Goal: Information Seeking & Learning: Learn about a topic

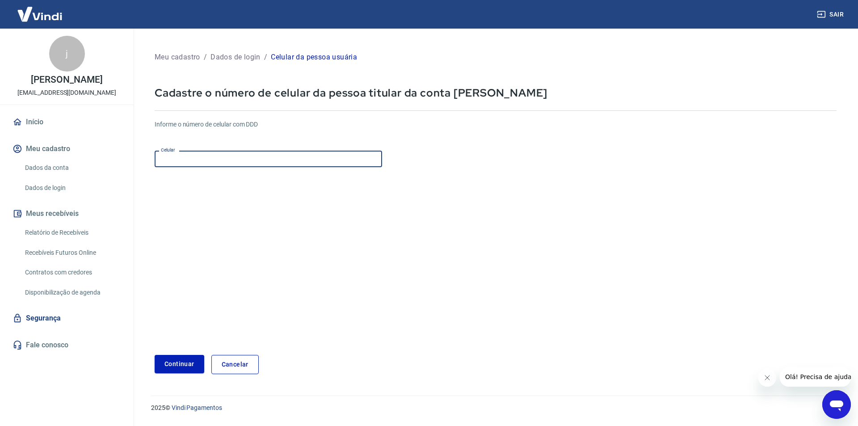
click at [253, 160] on input "Celular" at bounding box center [268, 159] width 227 height 17
type input "(45) 99918-5675"
click at [187, 359] on button "Continuar" at bounding box center [180, 364] width 50 height 18
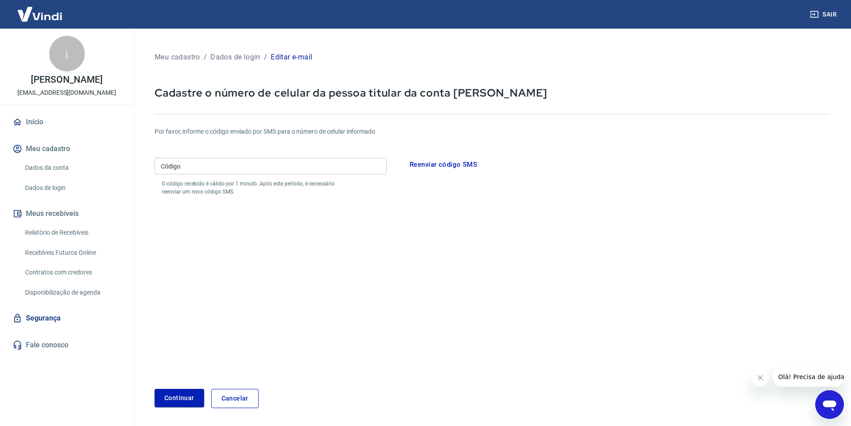
click at [207, 164] on input "Código" at bounding box center [271, 166] width 232 height 17
click at [180, 391] on button "Continuar" at bounding box center [180, 398] width 50 height 18
click at [208, 169] on input "915139" at bounding box center [271, 166] width 232 height 17
type input "975139"
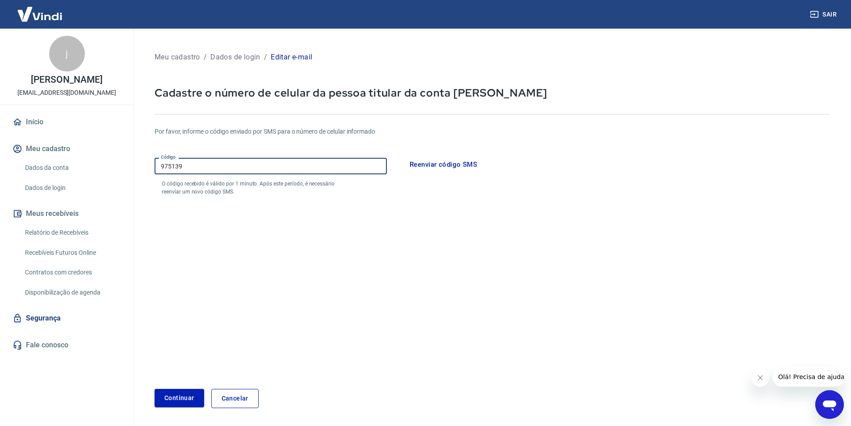
click at [155, 389] on button "Continuar" at bounding box center [180, 398] width 50 height 18
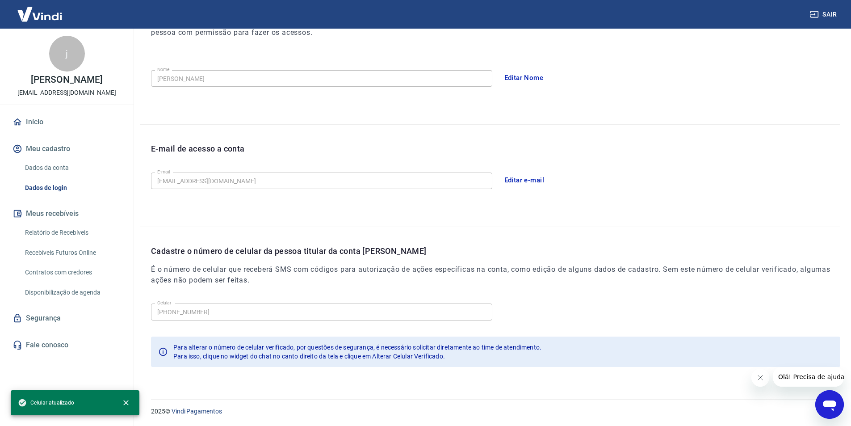
scroll to position [147, 0]
click at [758, 380] on icon "Fechar mensagem da empresa" at bounding box center [760, 377] width 4 height 4
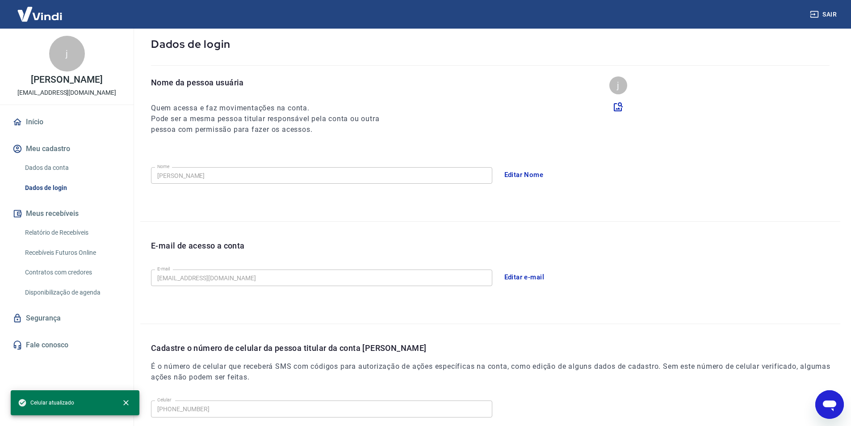
scroll to position [45, 0]
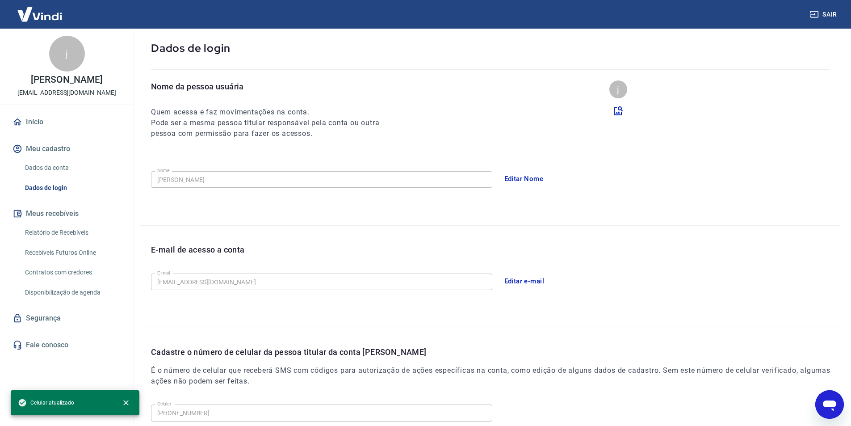
click at [37, 118] on link "Início" at bounding box center [67, 122] width 112 height 20
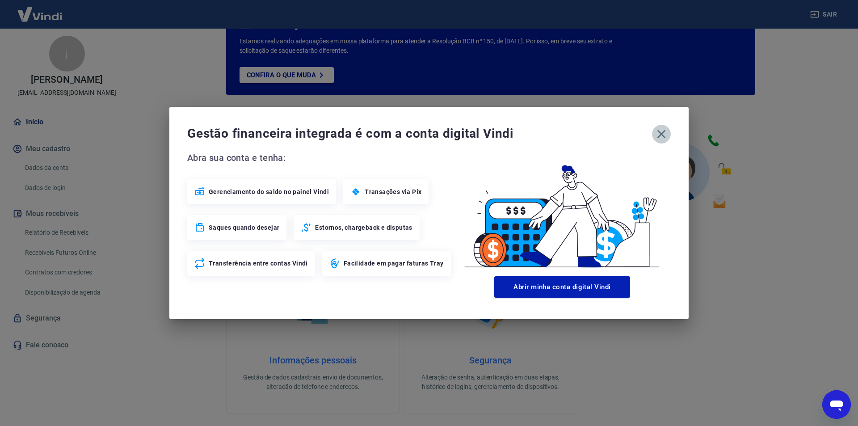
click at [655, 134] on icon "button" at bounding box center [661, 134] width 14 height 14
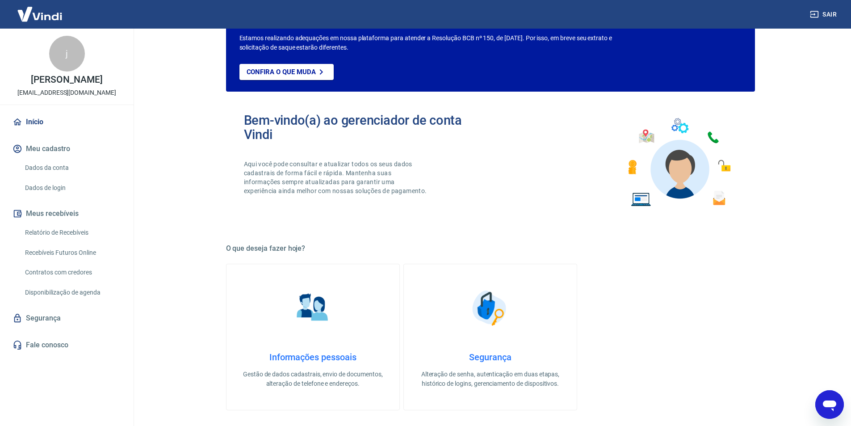
scroll to position [45, 0]
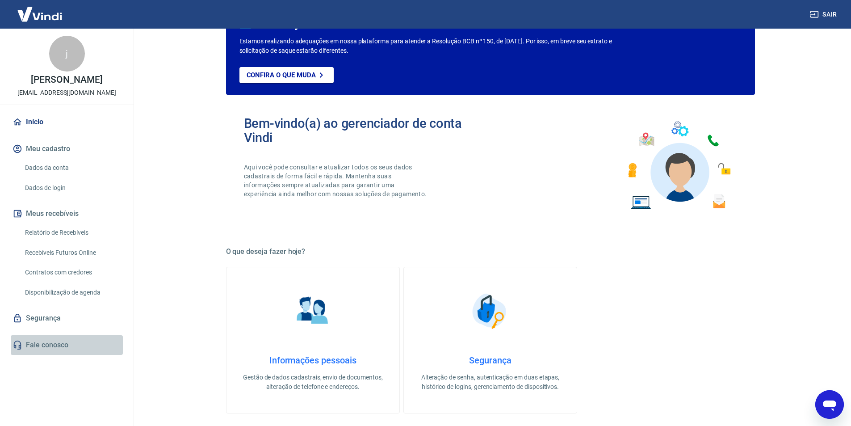
click at [43, 345] on link "Fale conosco" at bounding box center [67, 345] width 112 height 20
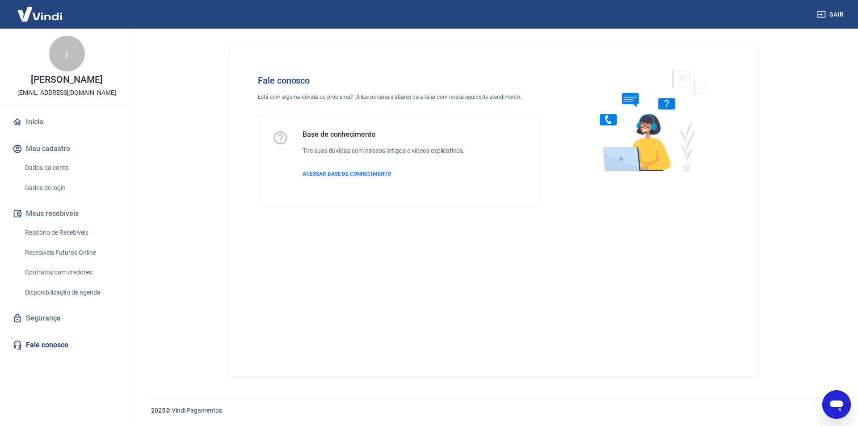
click at [833, 403] on icon "Abrir janela de mensagens" at bounding box center [836, 405] width 13 height 11
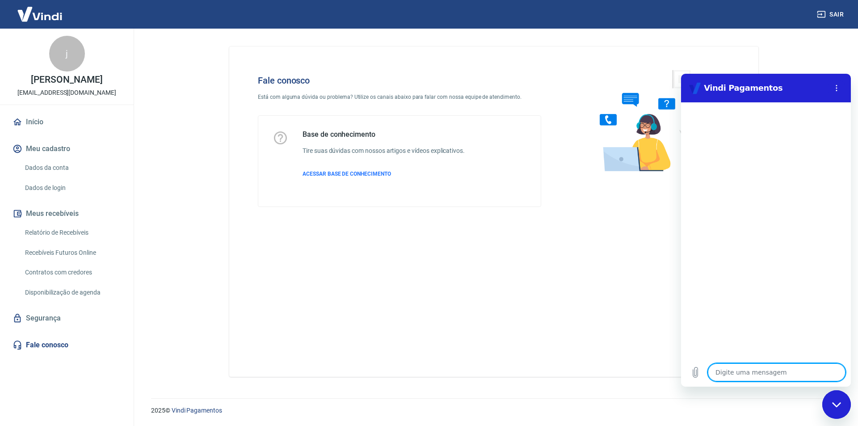
click at [734, 373] on textarea at bounding box center [777, 372] width 138 height 18
type textarea "t"
type textarea "x"
type textarea "ta"
type textarea "x"
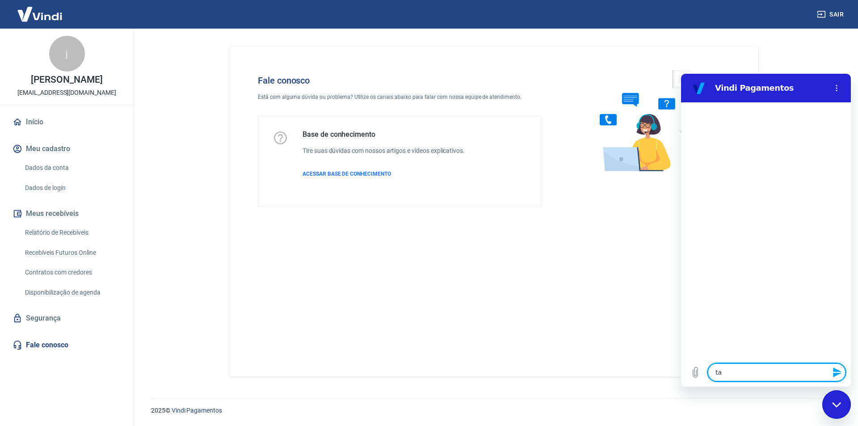
type textarea "tax"
type textarea "x"
type textarea "taxs"
type textarea "x"
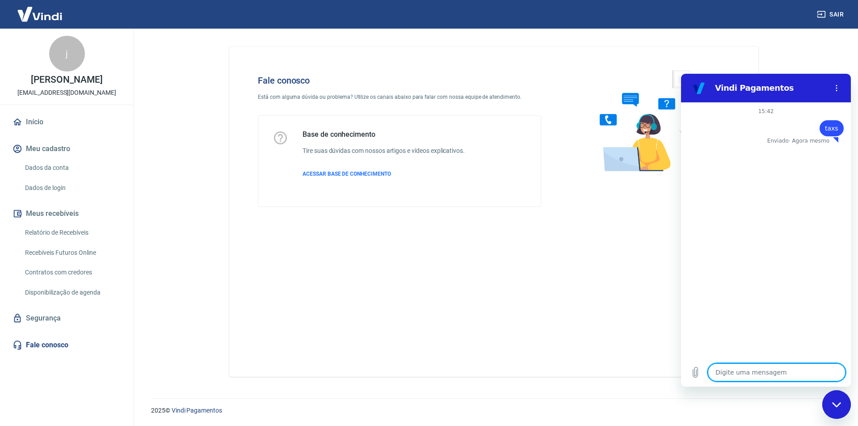
type textarea "t"
type textarea "x"
type textarea "ta"
type textarea "x"
type textarea "tax"
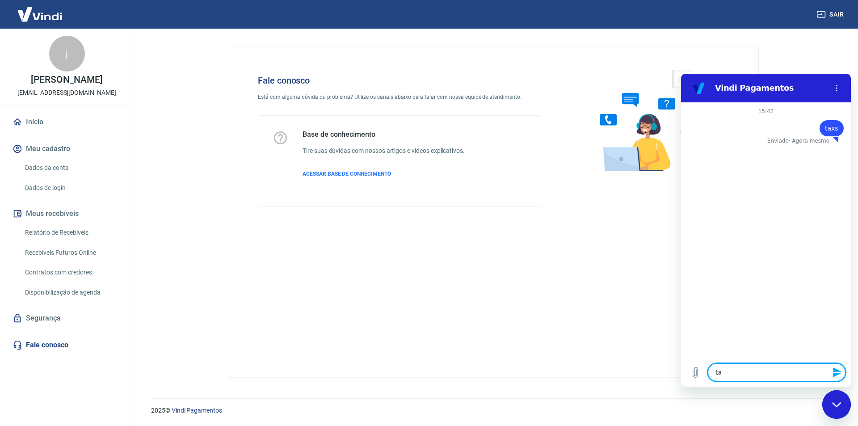
type textarea "x"
type textarea "taxa"
type textarea "x"
type textarea "taxas"
type textarea "x"
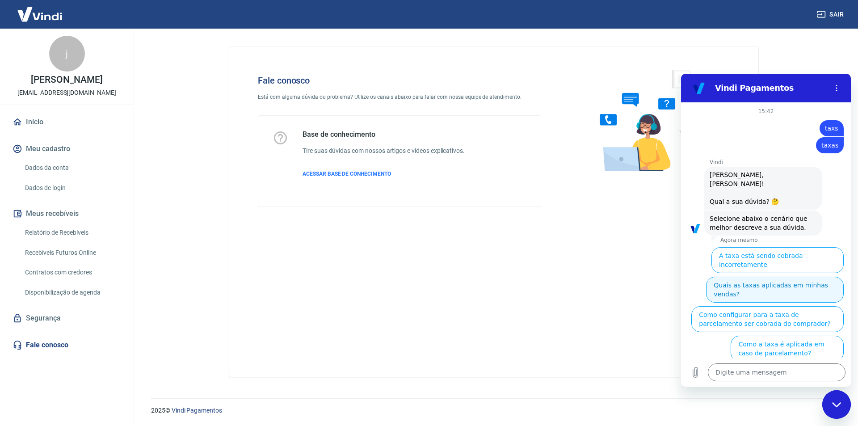
click at [780, 277] on button "Quais as taxas aplicadas em minhas vendas?" at bounding box center [775, 290] width 138 height 26
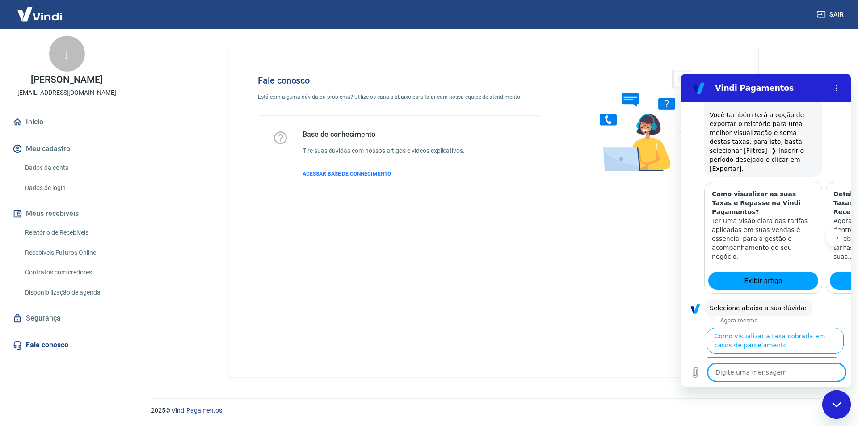
scroll to position [426, 0]
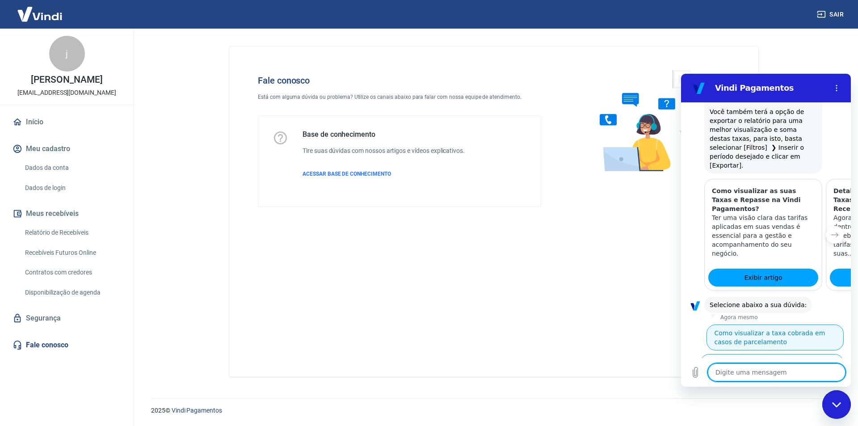
click at [763, 324] on button "Como visualizar a taxa cobrada em casos de parcelamento" at bounding box center [774, 337] width 137 height 26
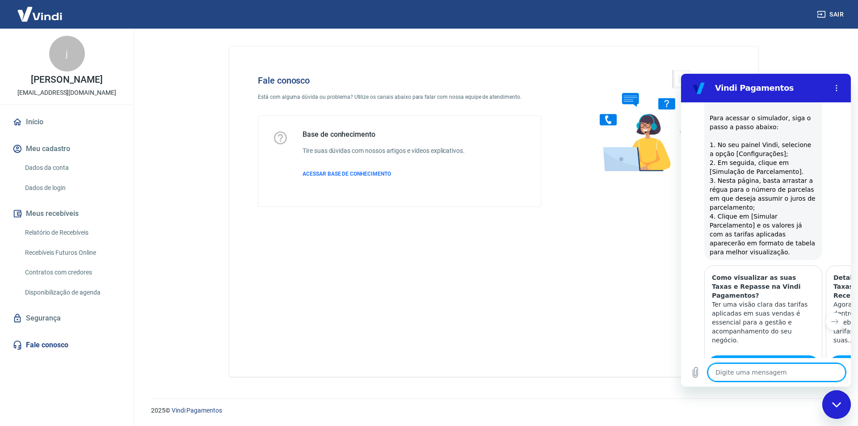
scroll to position [780, 0]
click at [795, 410] on button "Sim" at bounding box center [800, 418] width 26 height 17
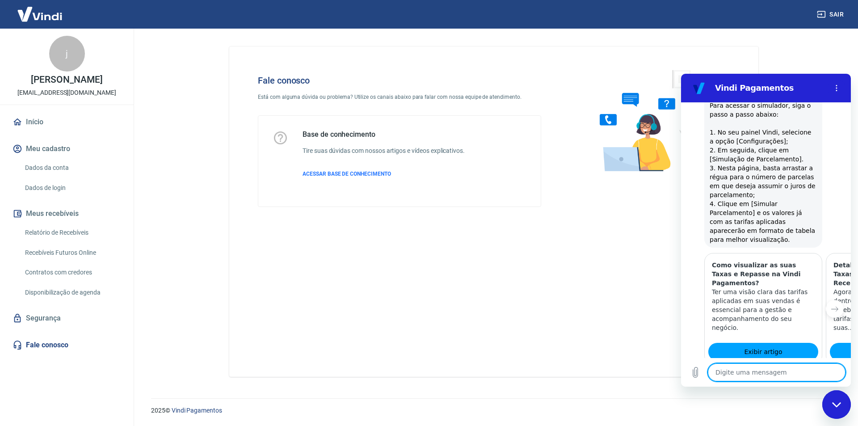
scroll to position [794, 0]
type textarea "x"
click at [749, 377] on textarea at bounding box center [777, 372] width 138 height 18
type textarea "f"
type textarea "x"
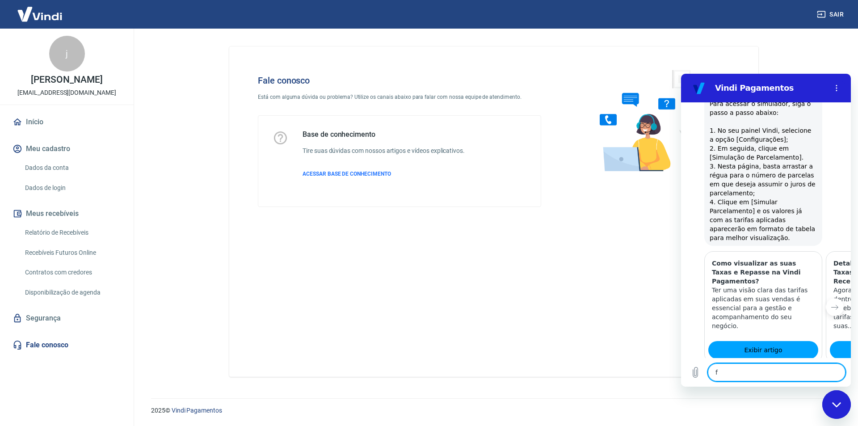
type textarea "fa"
type textarea "x"
type textarea "fal"
type textarea "x"
type textarea "fala"
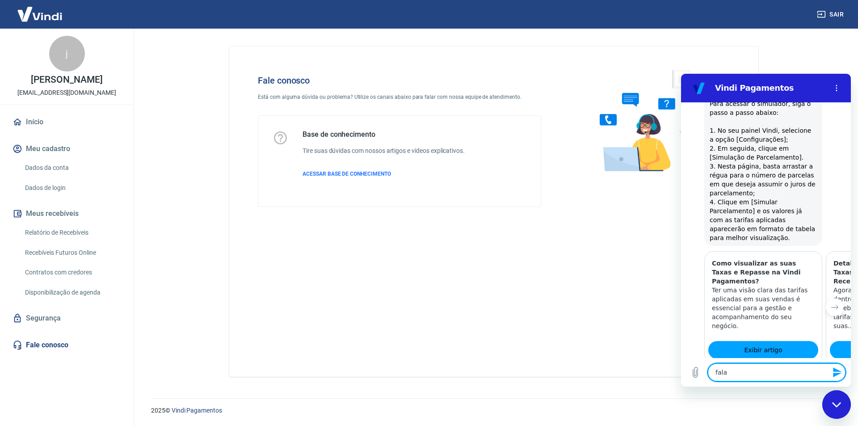
type textarea "x"
type textarea "falar"
type textarea "x"
type textarea "falar"
type textarea "x"
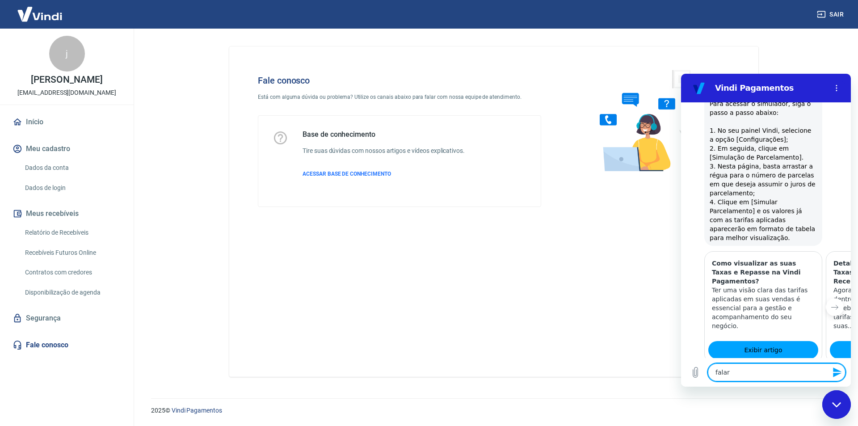
type textarea "falar c"
type textarea "x"
type textarea "falar co"
type textarea "x"
type textarea "falar com"
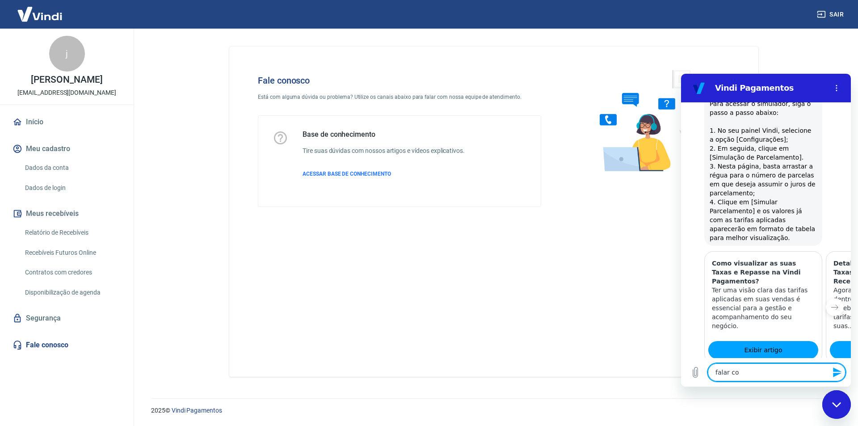
type textarea "x"
type textarea "falar com"
type textarea "x"
type textarea "falar com a"
type textarea "x"
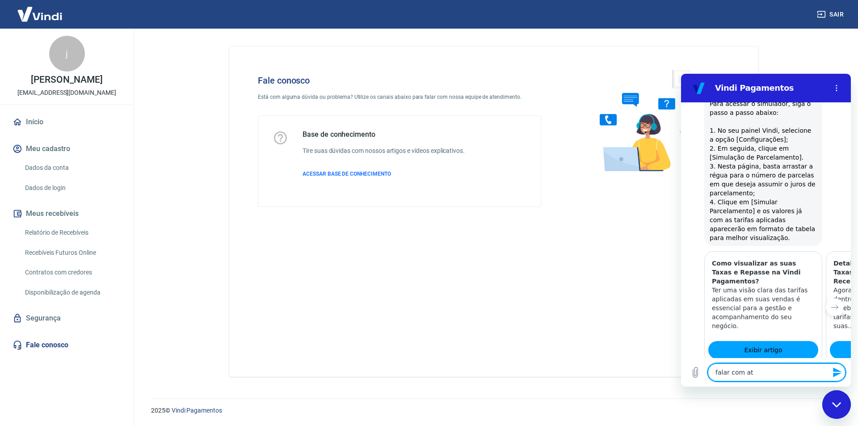
type textarea "falar com ate"
type textarea "x"
type textarea "falar com aten"
type textarea "x"
type textarea "falar com atend"
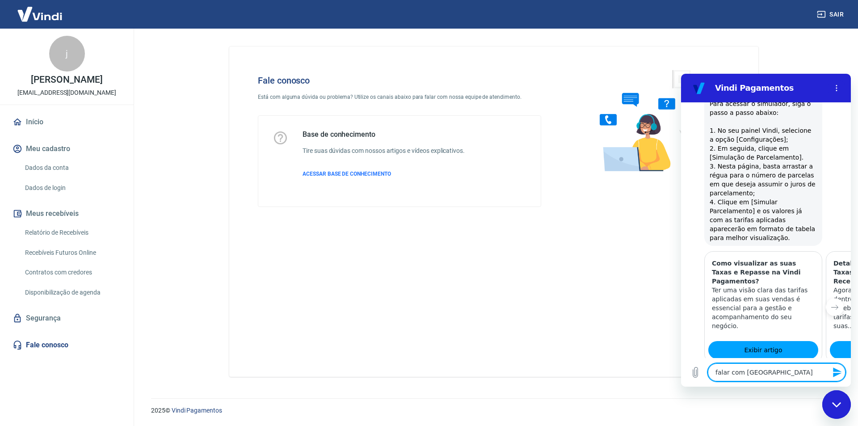
type textarea "x"
type textarea "falar com atende"
type textarea "x"
type textarea "falar com atenden"
type textarea "x"
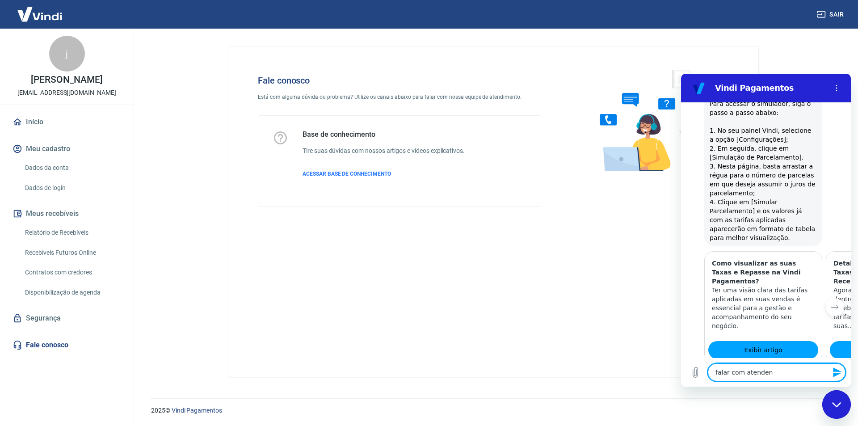
type textarea "falar com atendent"
type textarea "x"
type textarea "falar com atendente"
type textarea "x"
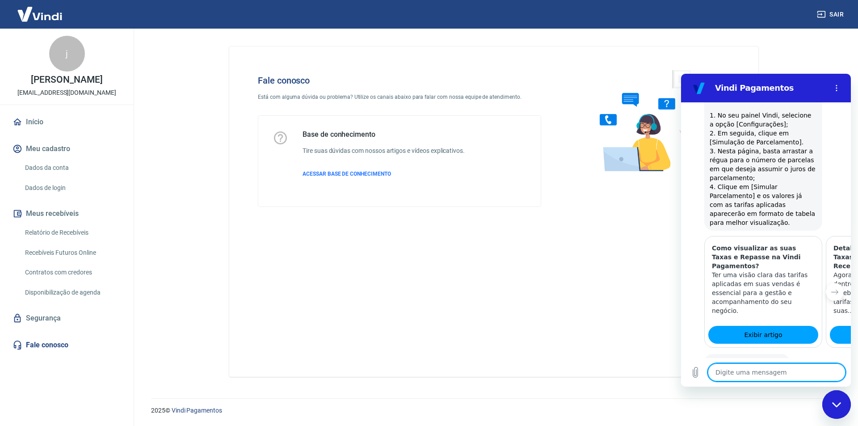
scroll to position [811, 0]
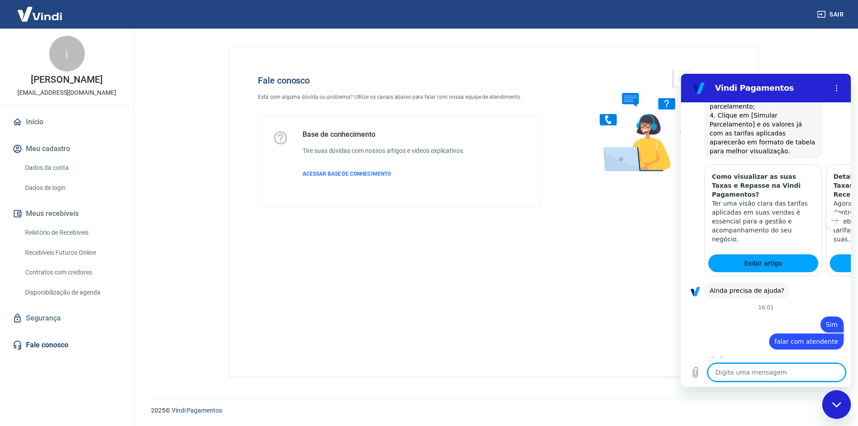
type textarea "x"
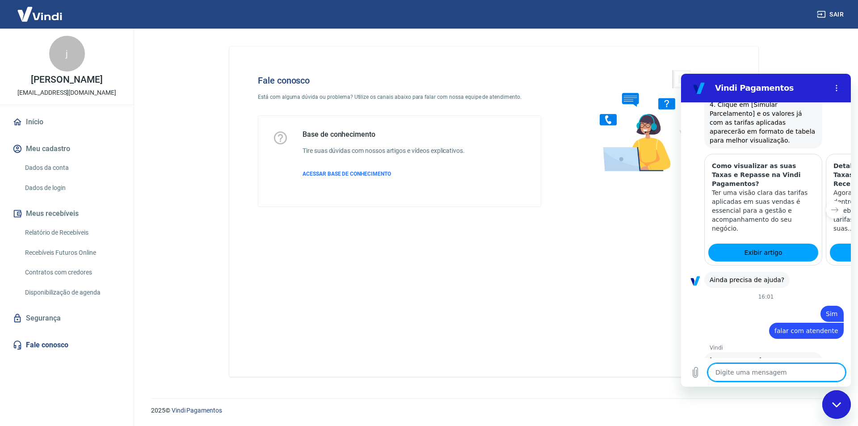
scroll to position [893, 0]
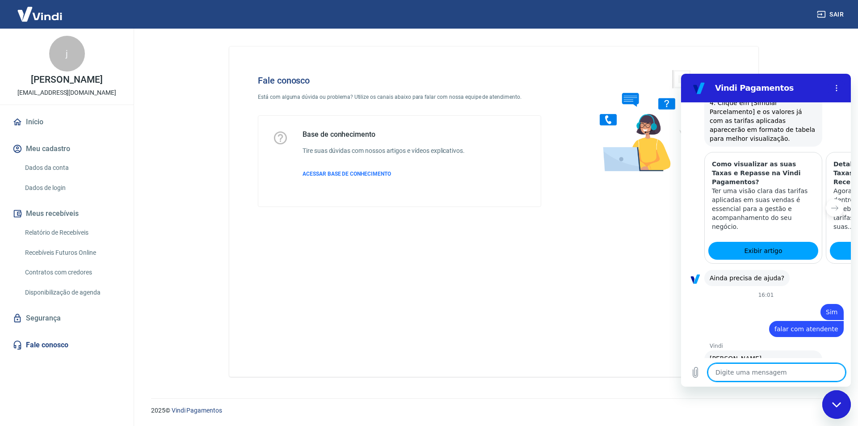
click at [762, 369] on textarea at bounding box center [777, 372] width 138 height 18
click at [67, 342] on link "Fale conosco" at bounding box center [67, 345] width 112 height 20
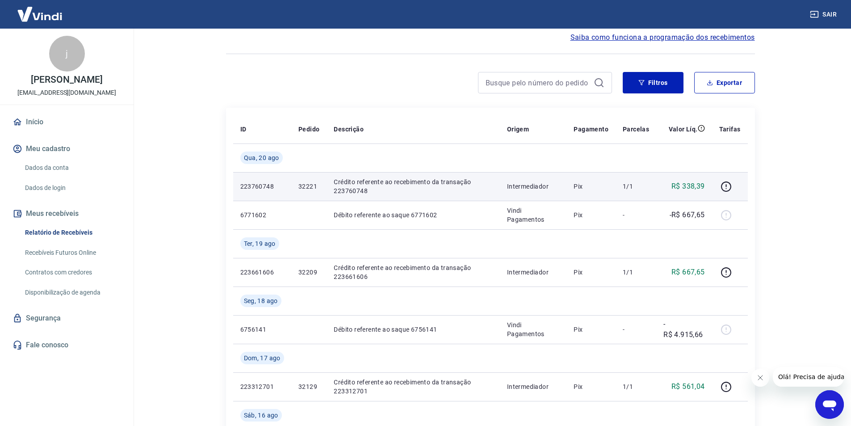
scroll to position [45, 0]
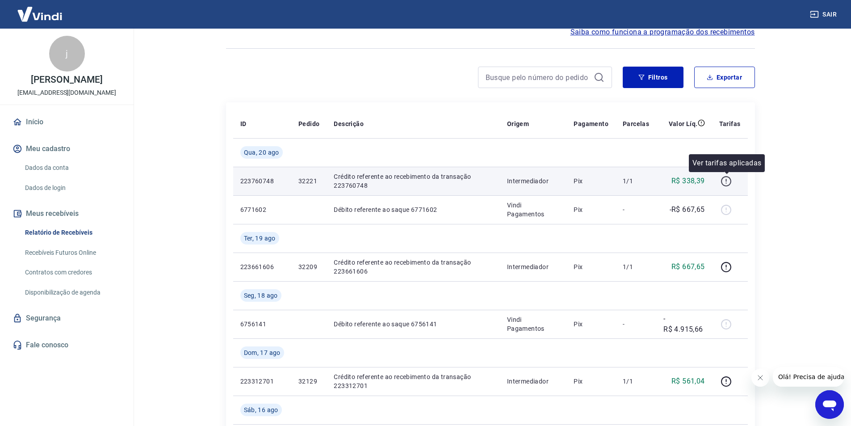
click at [731, 183] on icon "button" at bounding box center [726, 181] width 10 height 10
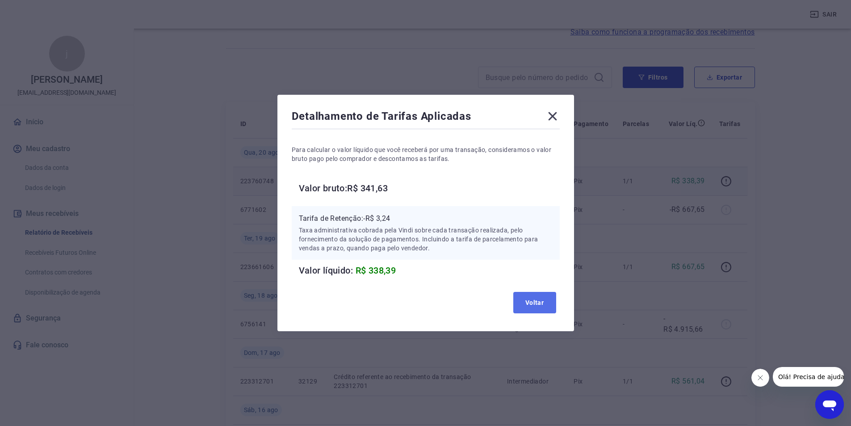
click at [542, 302] on button "Voltar" at bounding box center [534, 302] width 43 height 21
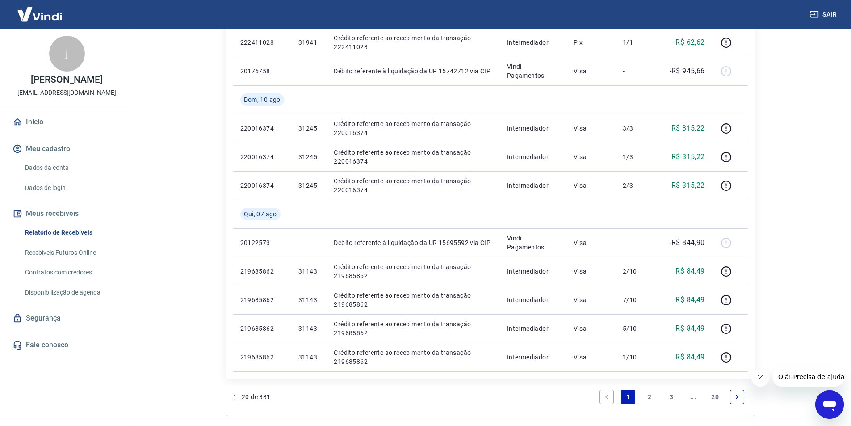
scroll to position [670, 0]
click at [650, 397] on link "2" at bounding box center [650, 396] width 14 height 14
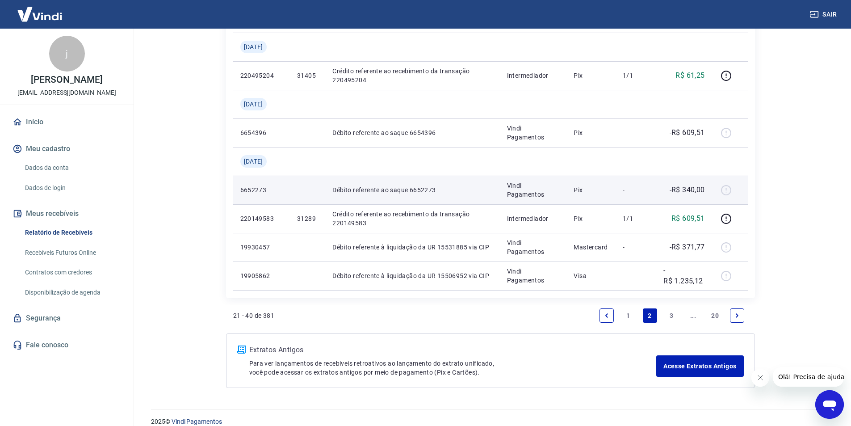
scroll to position [647, 0]
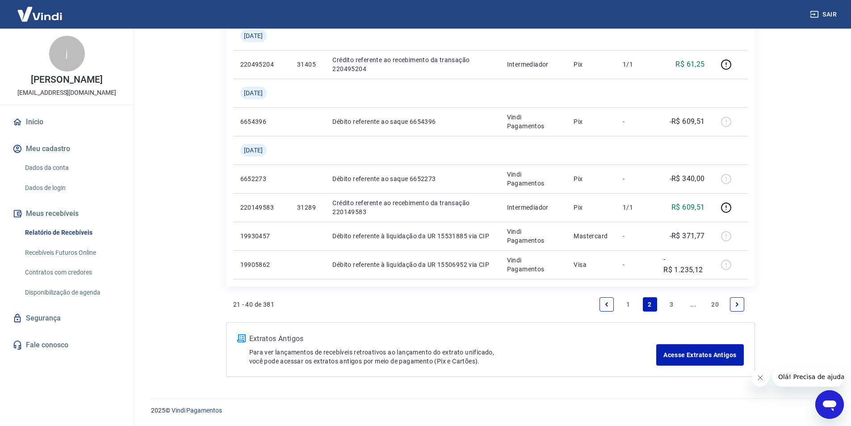
click at [665, 305] on link "3" at bounding box center [671, 304] width 14 height 14
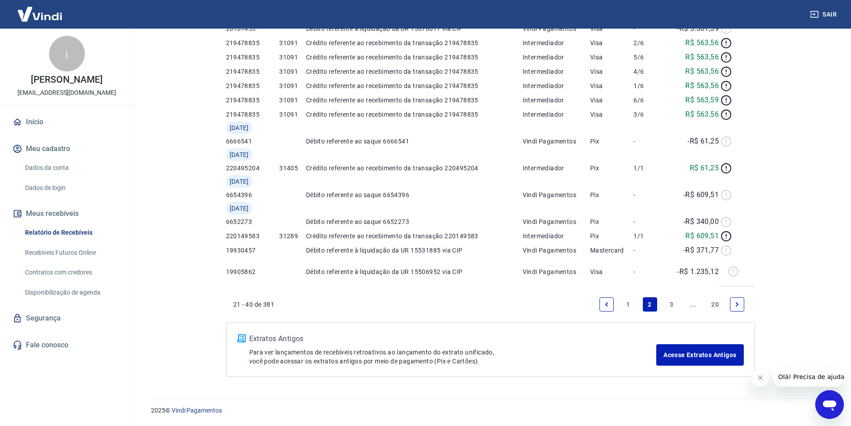
click at [669, 302] on div "Início / Meus Recebíveis / Relatório de Recebíveis Relatório de Recebíveis Saib…" at bounding box center [490, 85] width 550 height 604
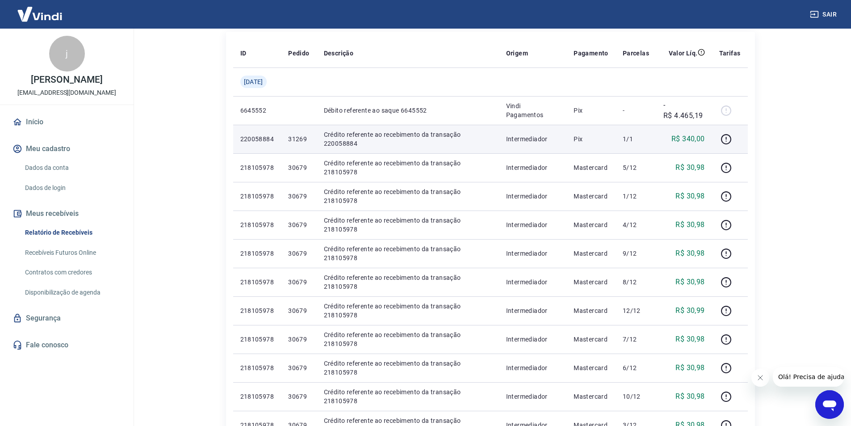
scroll to position [134, 0]
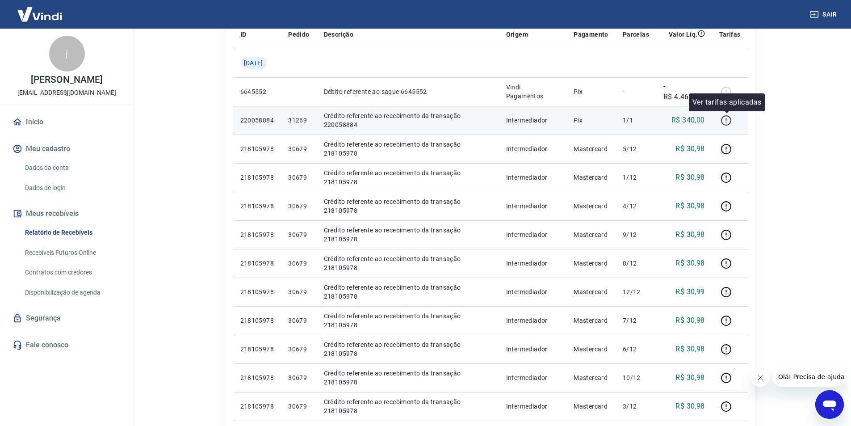
click at [729, 122] on icon "button" at bounding box center [726, 120] width 11 height 11
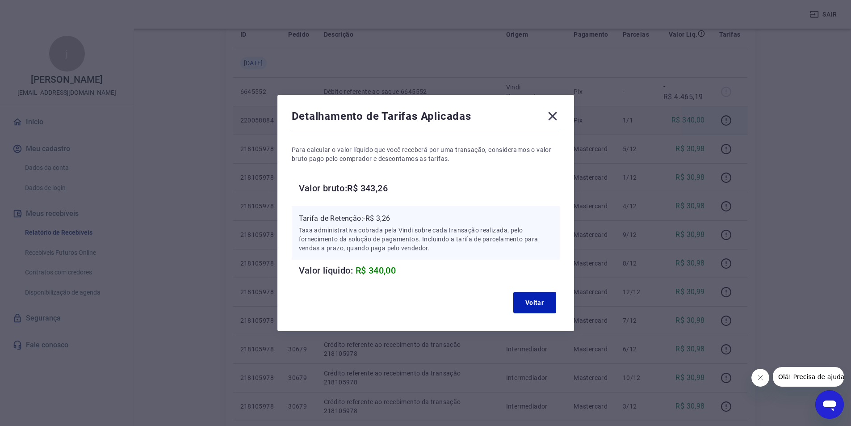
drag, startPoint x: 550, startPoint y: 117, endPoint x: 566, endPoint y: 120, distance: 15.9
click at [550, 117] on icon at bounding box center [552, 116] width 14 height 14
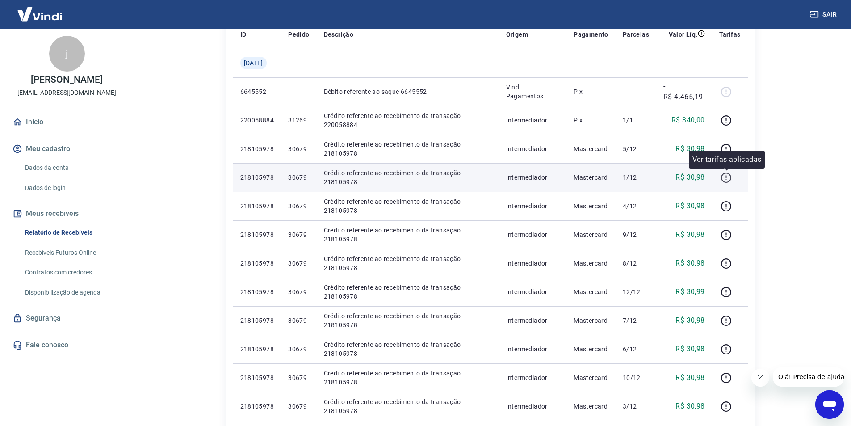
click at [729, 179] on icon "button" at bounding box center [726, 177] width 11 height 11
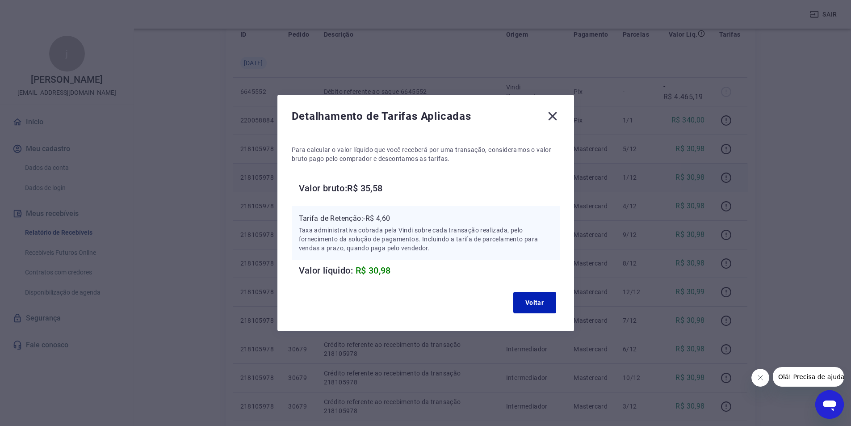
click at [557, 116] on icon at bounding box center [552, 116] width 8 height 8
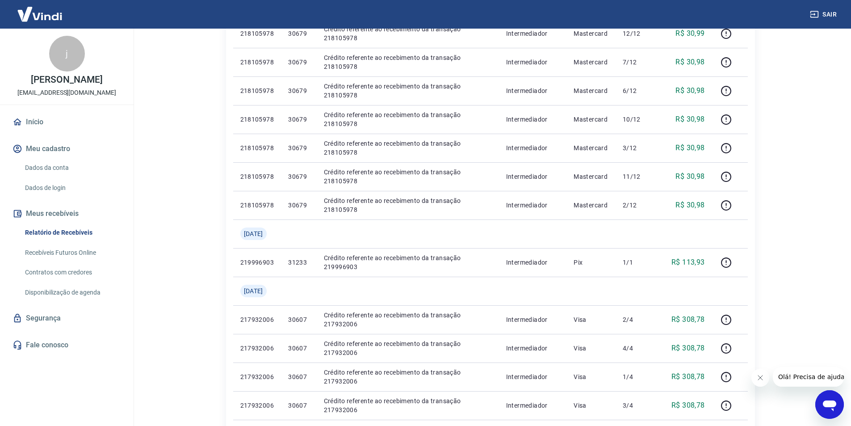
scroll to position [402, 0]
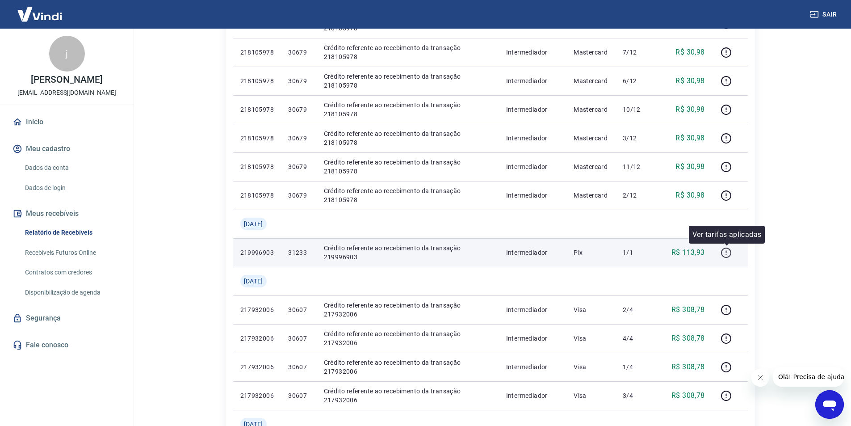
click at [729, 252] on icon "button" at bounding box center [726, 252] width 11 height 11
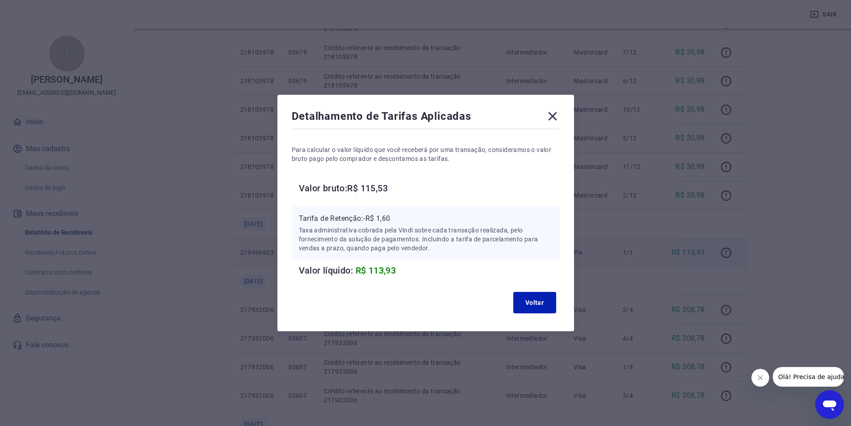
click at [555, 117] on icon at bounding box center [552, 116] width 8 height 8
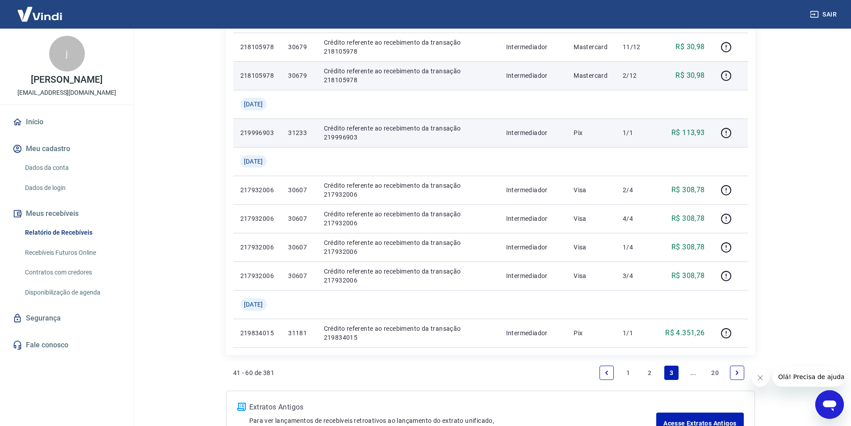
scroll to position [590, 0]
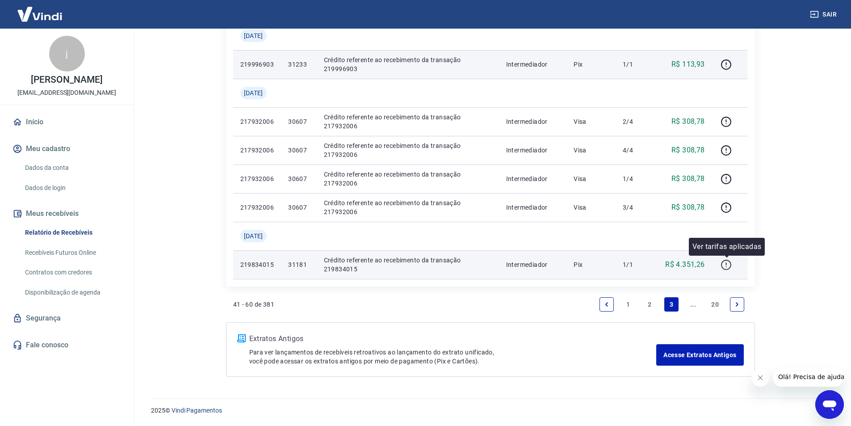
click at [727, 267] on icon "button" at bounding box center [726, 264] width 11 height 11
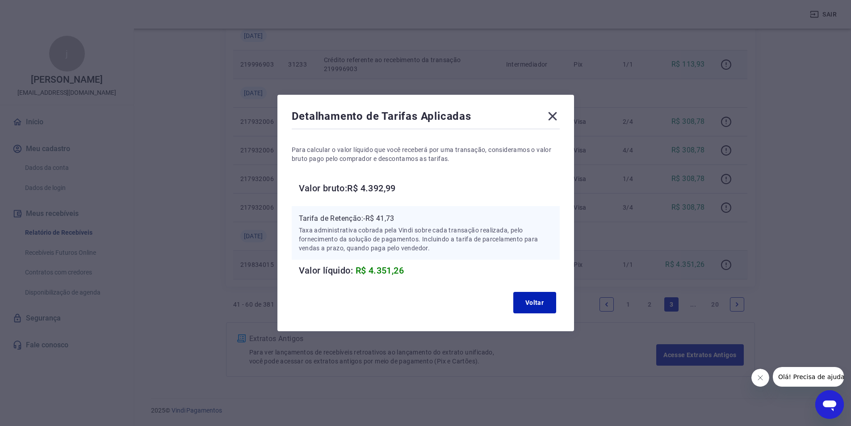
click at [554, 122] on icon at bounding box center [552, 116] width 14 height 14
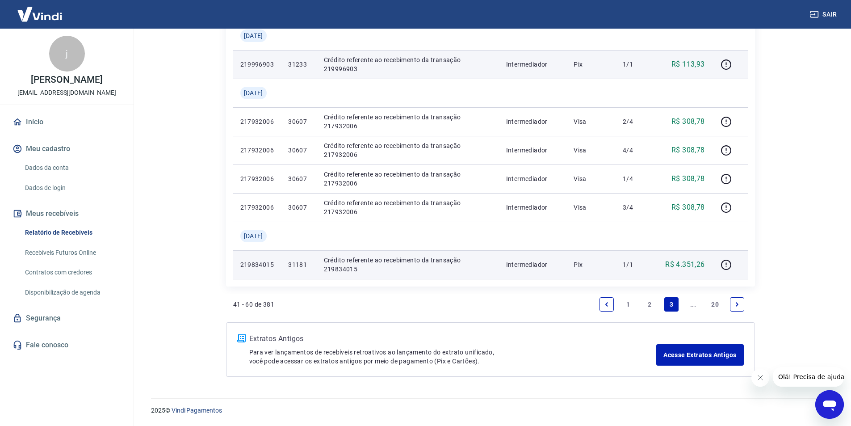
click at [833, 403] on icon "Abrir janela de mensagens" at bounding box center [829, 405] width 13 height 11
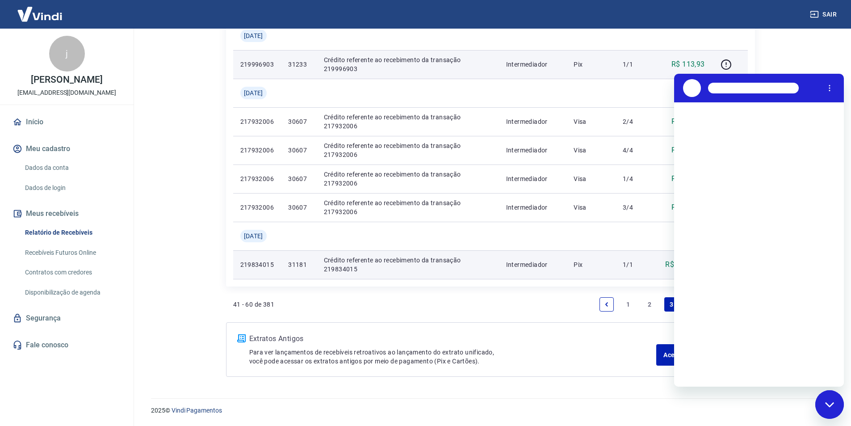
scroll to position [0, 0]
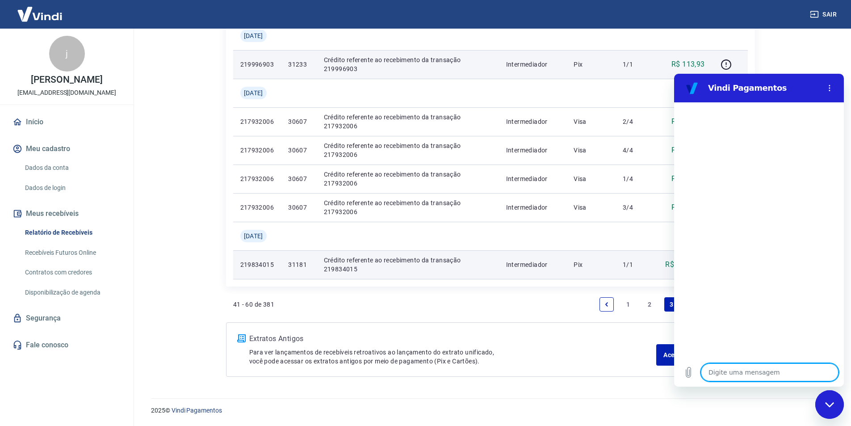
click at [615, 78] on td "Pix" at bounding box center [590, 64] width 49 height 29
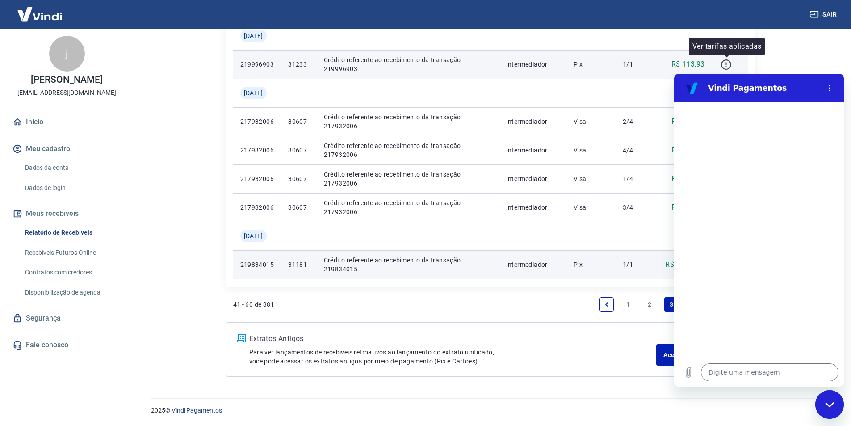
click at [724, 61] on icon "button" at bounding box center [726, 64] width 11 height 11
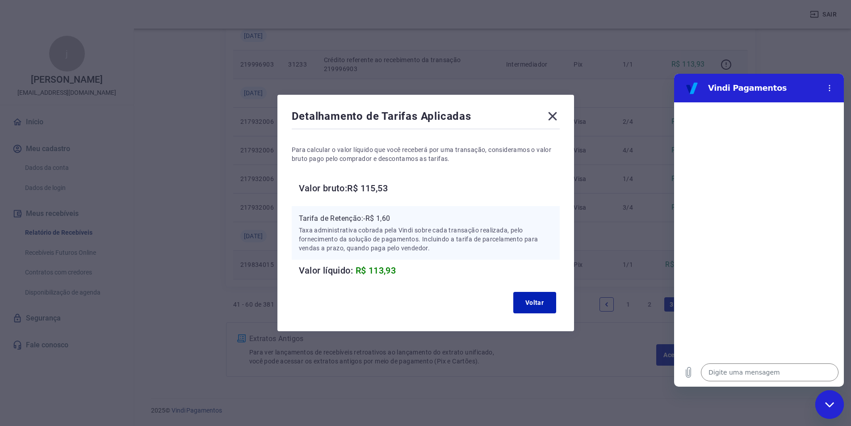
click at [567, 114] on div "Detalhamento de Tarifas Aplicadas Para calcular o valor líquido que você recebe…" at bounding box center [425, 213] width 297 height 236
click at [556, 113] on icon at bounding box center [552, 116] width 14 height 14
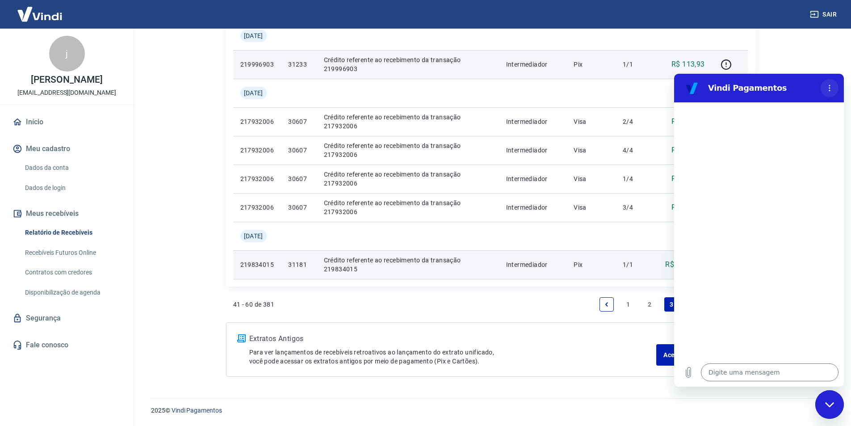
click at [831, 86] on icon "Menu de opções" at bounding box center [829, 87] width 7 height 7
click at [751, 378] on textarea at bounding box center [770, 372] width 138 height 18
type textarea "x"
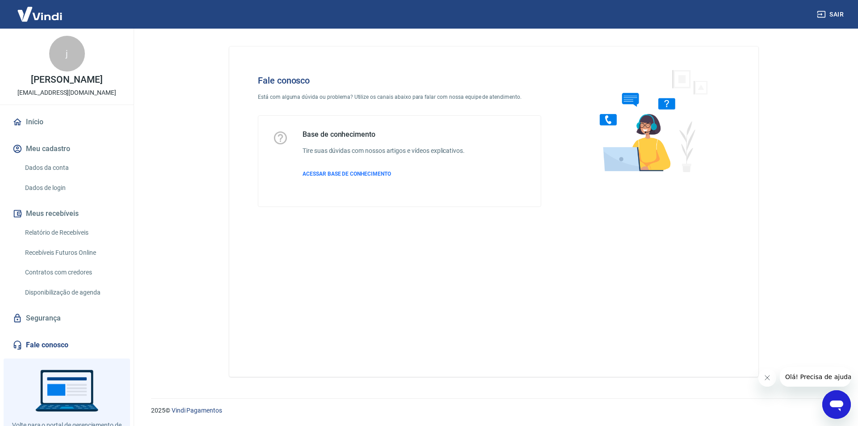
click at [827, 404] on div "Abrir janela de mensagens" at bounding box center [836, 404] width 27 height 27
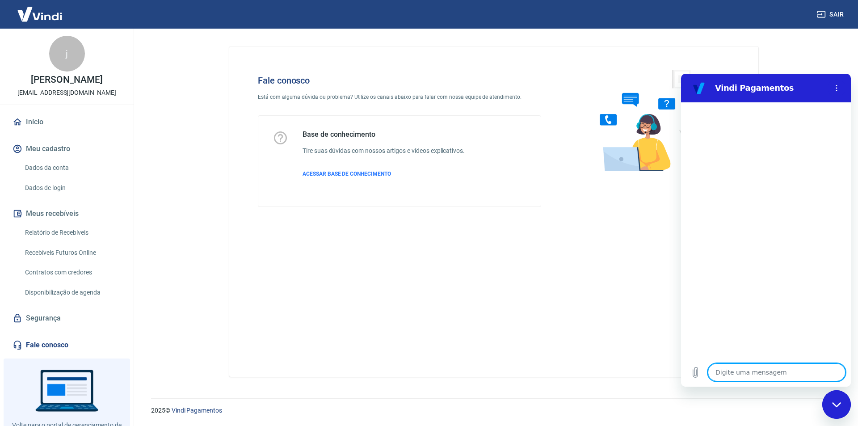
click at [766, 367] on textarea at bounding box center [777, 372] width 138 height 18
click at [760, 371] on textarea at bounding box center [777, 372] width 138 height 18
type textarea "f"
type textarea "x"
type textarea "fa"
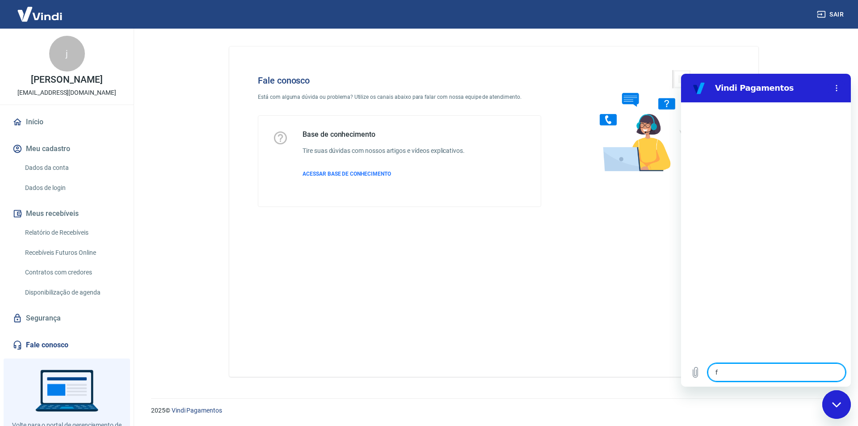
type textarea "x"
type textarea "fal"
type textarea "x"
type textarea "fala"
type textarea "x"
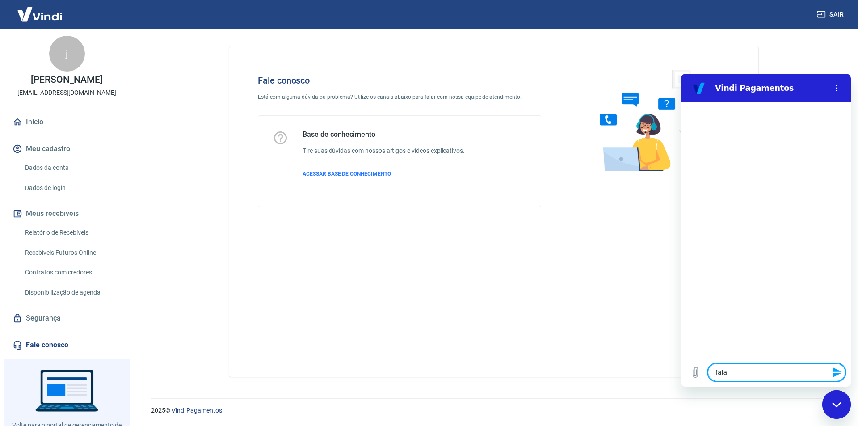
type textarea "falar"
type textarea "x"
type textarea "falar"
type textarea "x"
type textarea "falar c"
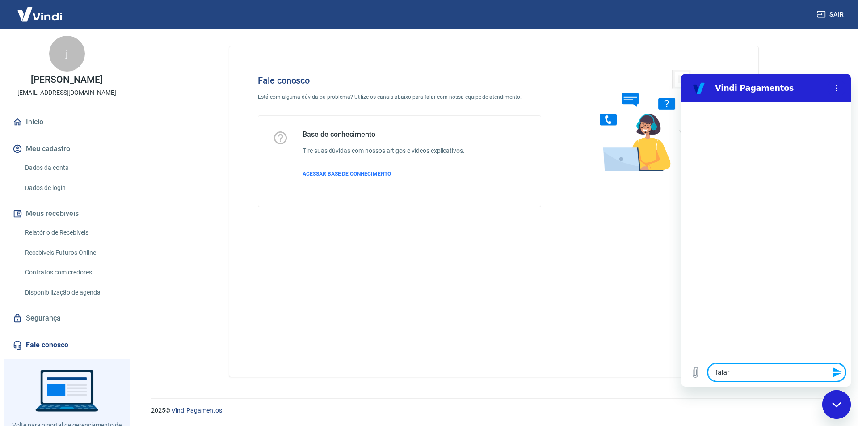
type textarea "x"
type textarea "falar co"
type textarea "x"
type textarea "falar com"
type textarea "x"
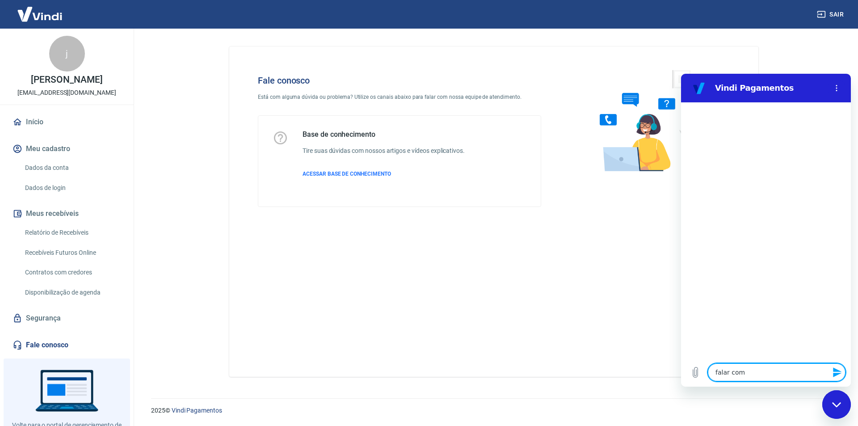
type textarea "falar com"
type textarea "x"
type textarea "falar com a"
type textarea "x"
type textarea "falar com at"
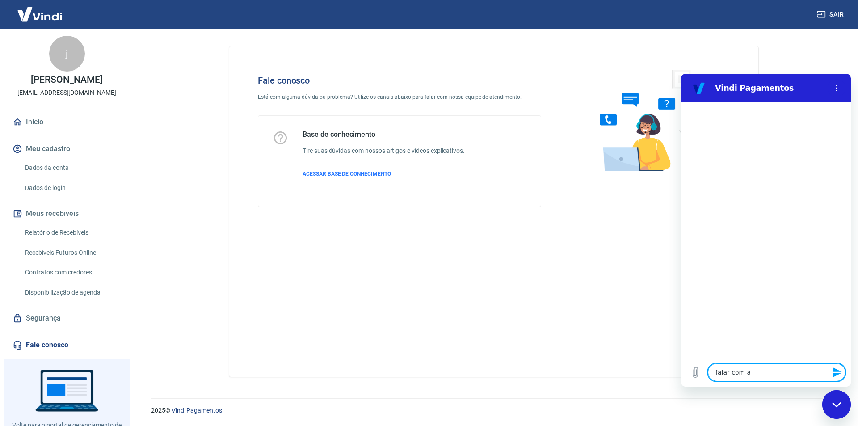
type textarea "x"
type textarea "falar com ate"
type textarea "x"
type textarea "falar com aten"
type textarea "x"
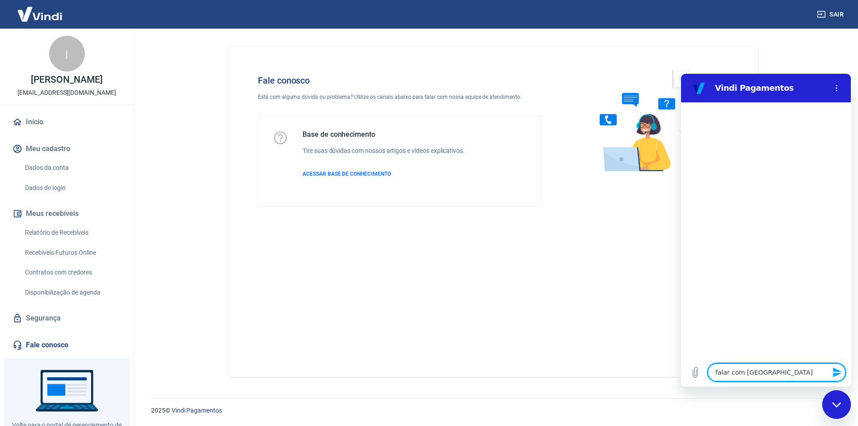
type textarea "falar com atend"
type textarea "x"
type textarea "falar com atende"
type textarea "x"
type textarea "falar com atenden"
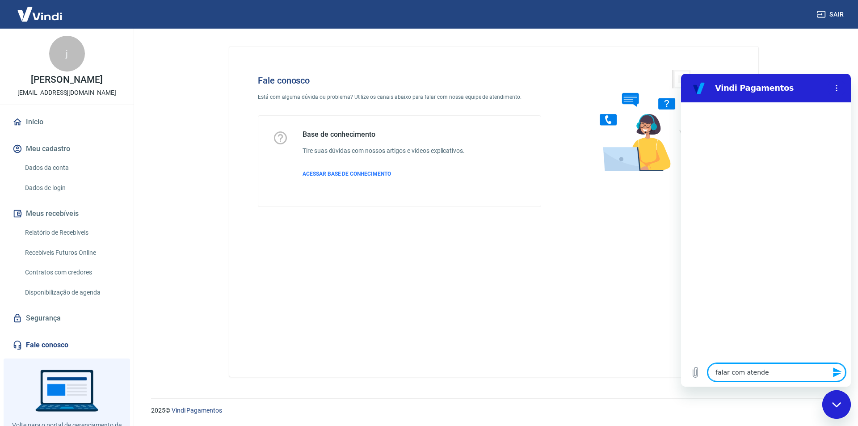
type textarea "x"
type textarea "falar com atendent"
type textarea "x"
type textarea "falar com atendente"
type textarea "x"
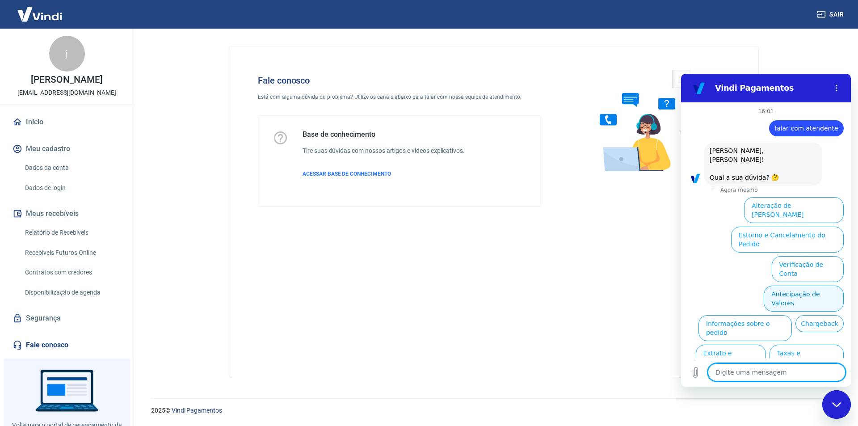
click at [800, 285] on button "Antecipação de Valores" at bounding box center [803, 298] width 80 height 26
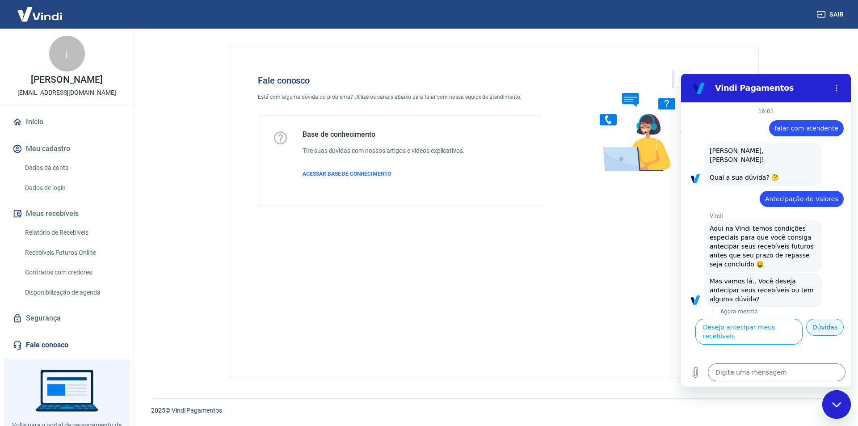
click at [819, 319] on button "Dúvidas" at bounding box center [825, 327] width 38 height 17
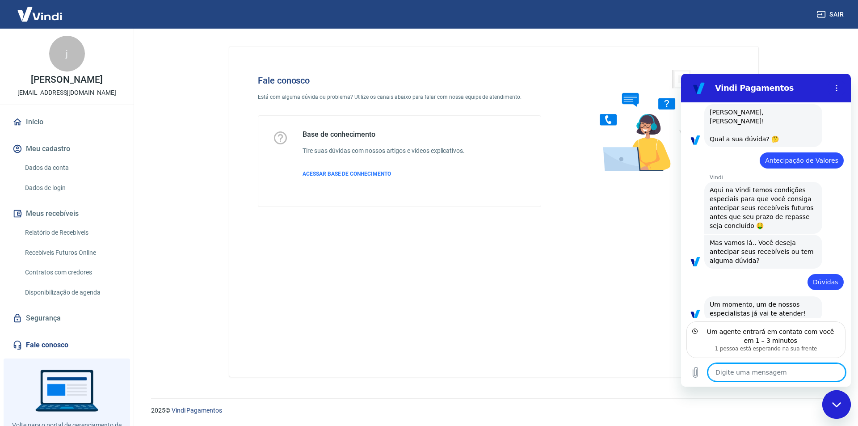
scroll to position [43, 0]
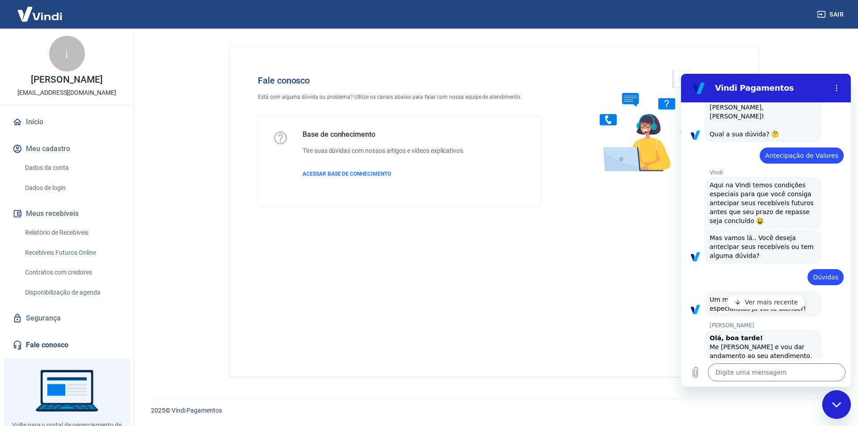
type textarea "x"
